Goal: Navigation & Orientation: Understand site structure

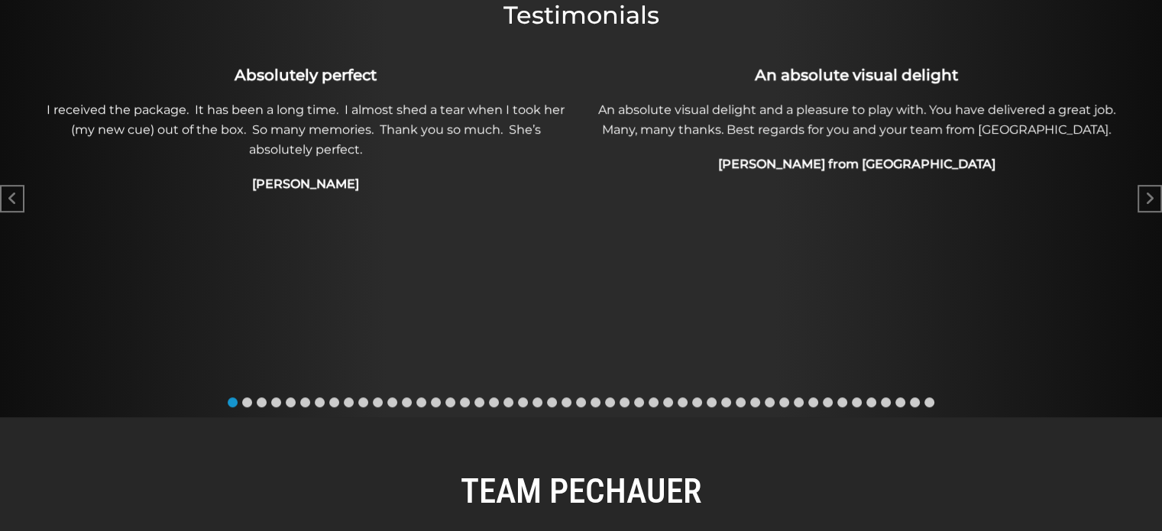
scroll to position [812, 0]
click at [247, 402] on span "Go to slide 2" at bounding box center [247, 403] width 10 height 10
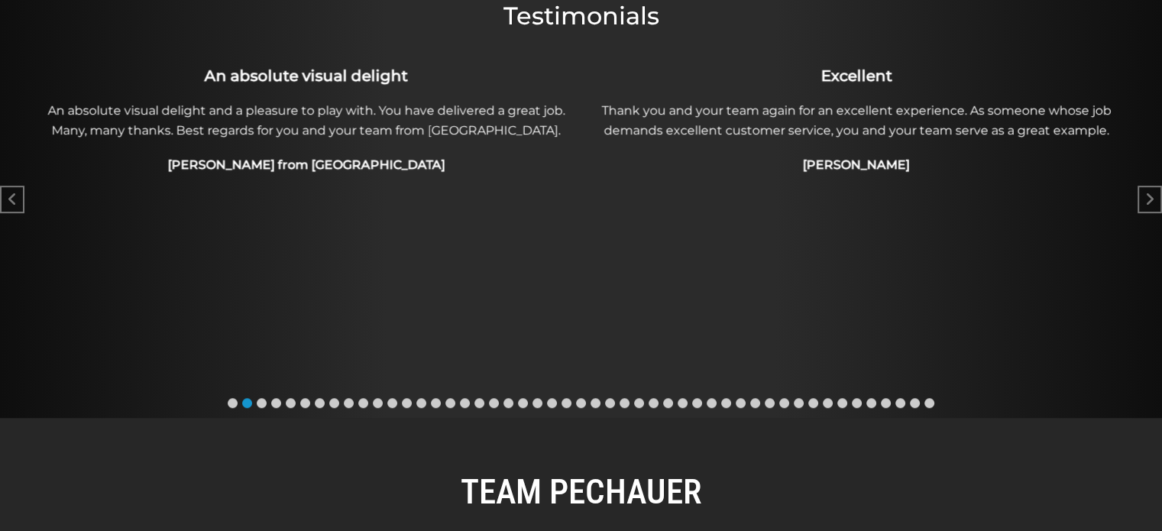
click at [262, 402] on span "Go to slide 3" at bounding box center [262, 403] width 10 height 10
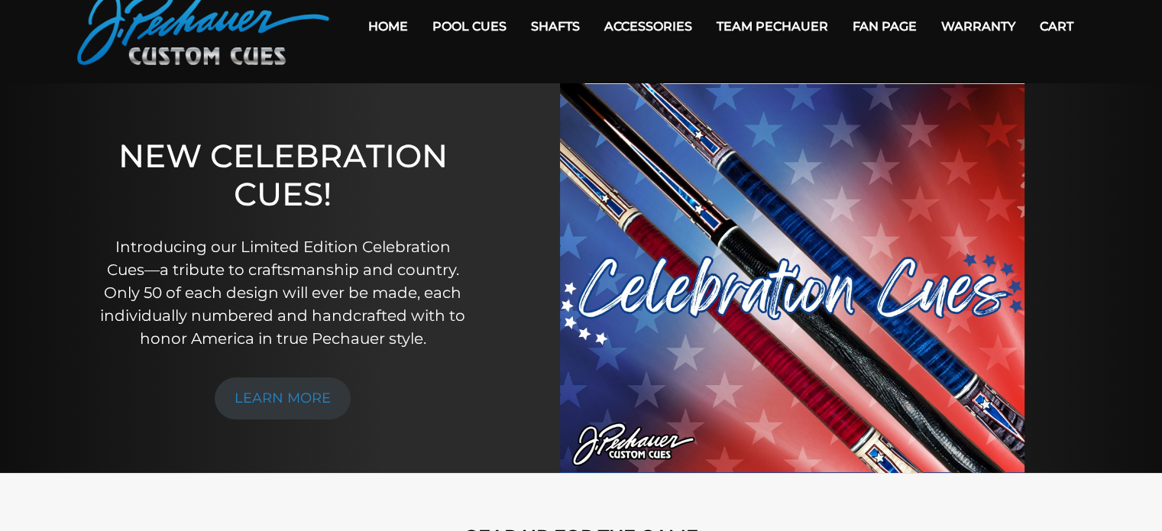
scroll to position [0, 0]
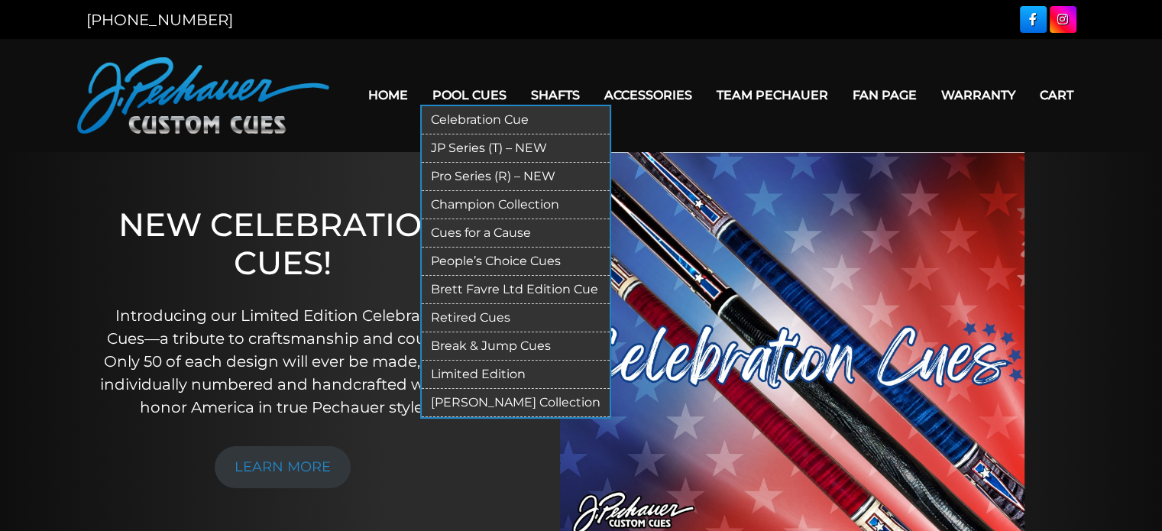
click at [493, 343] on link "Break & Jump Cues" at bounding box center [516, 346] width 188 height 28
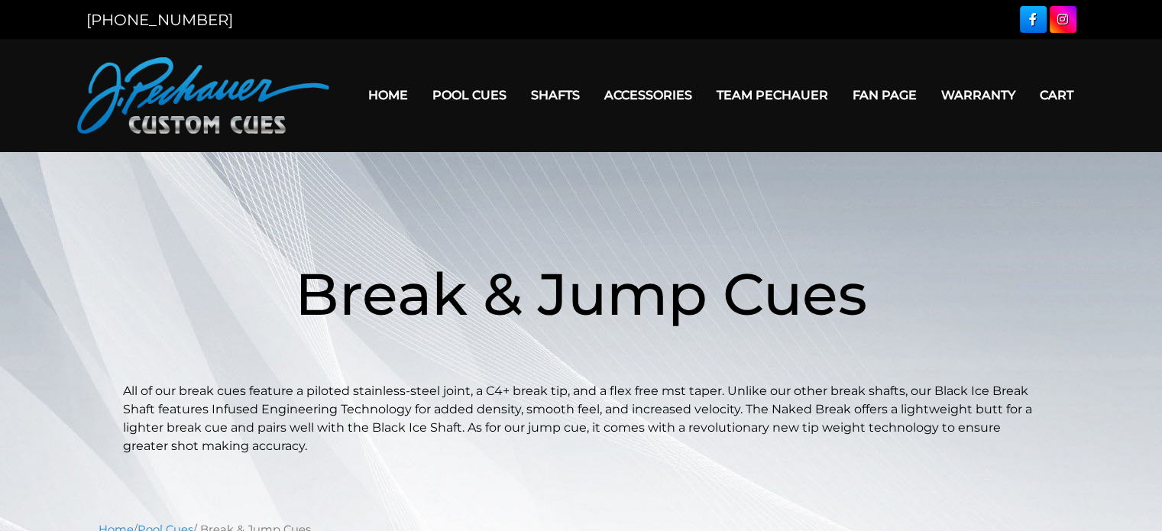
click at [375, 95] on link "Home" at bounding box center [388, 95] width 64 height 39
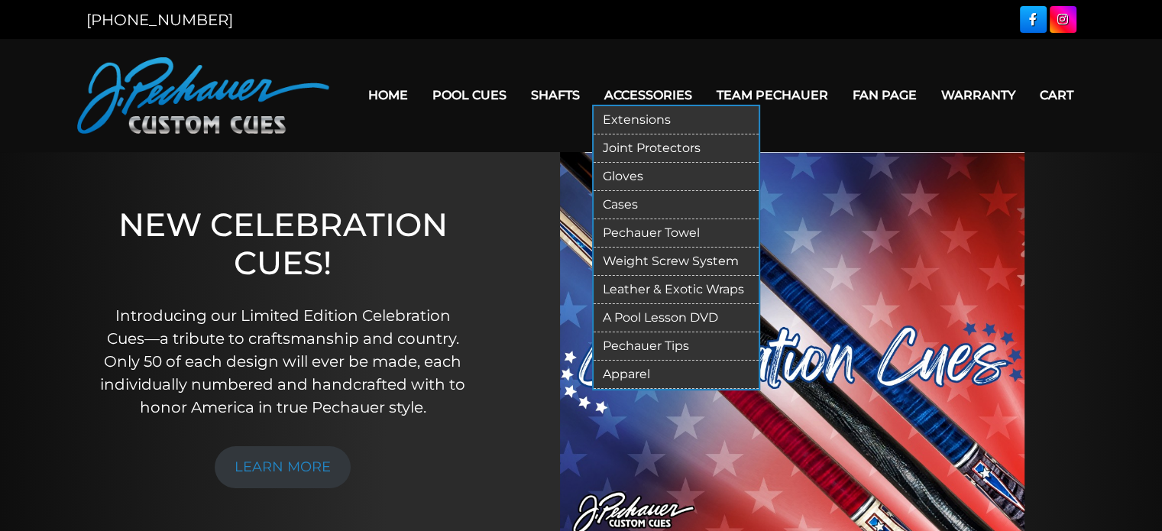
click at [639, 117] on link "Extensions" at bounding box center [676, 120] width 165 height 28
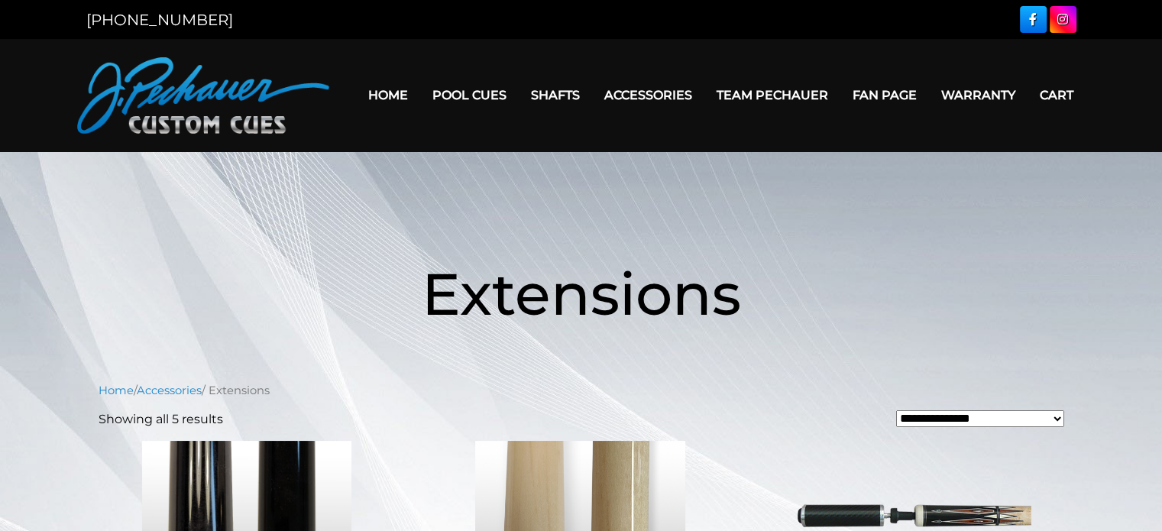
click at [878, 92] on link "Fan Page" at bounding box center [884, 95] width 89 height 39
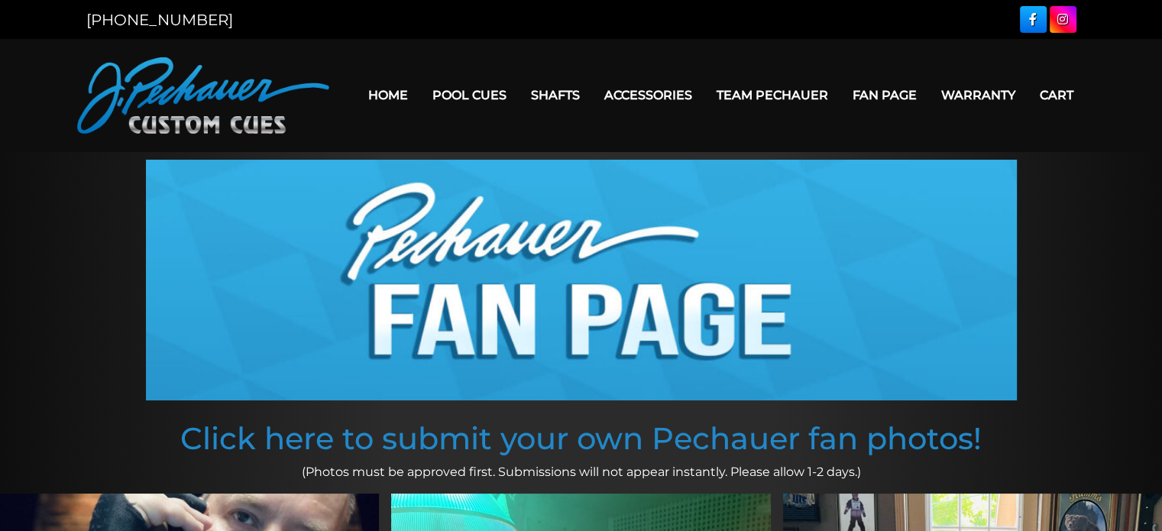
click at [972, 95] on link "Warranty" at bounding box center [978, 95] width 99 height 39
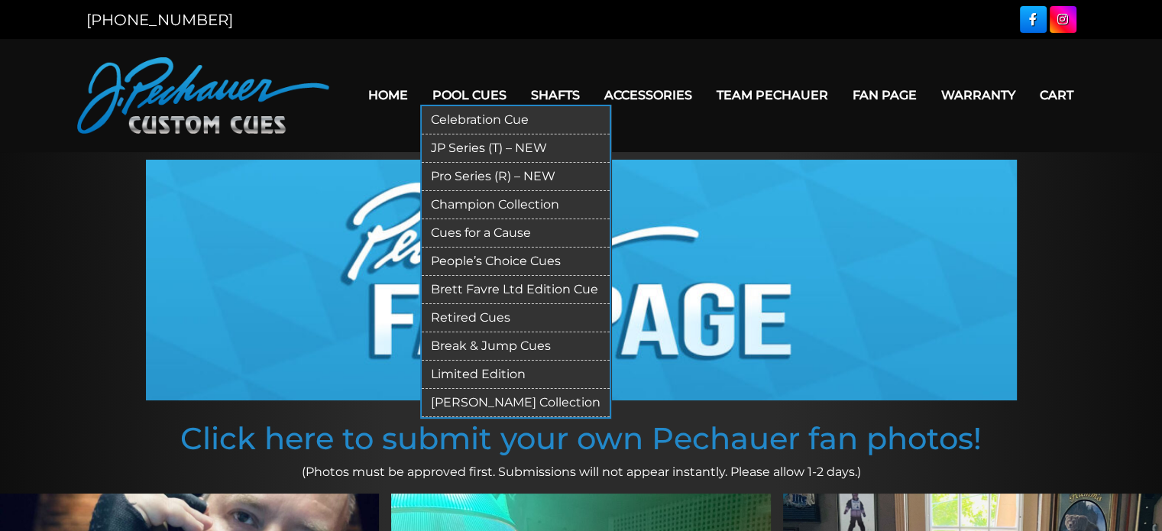
click at [470, 92] on link "Pool Cues" at bounding box center [469, 95] width 99 height 39
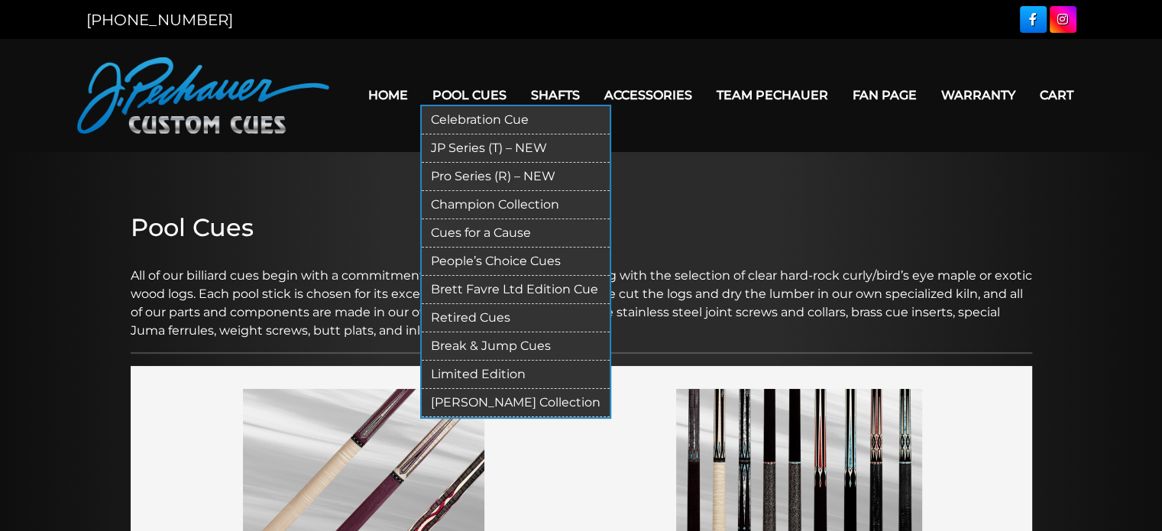
click at [468, 114] on link "Celebration Cue" at bounding box center [516, 120] width 188 height 28
